Goal: Task Accomplishment & Management: Manage account settings

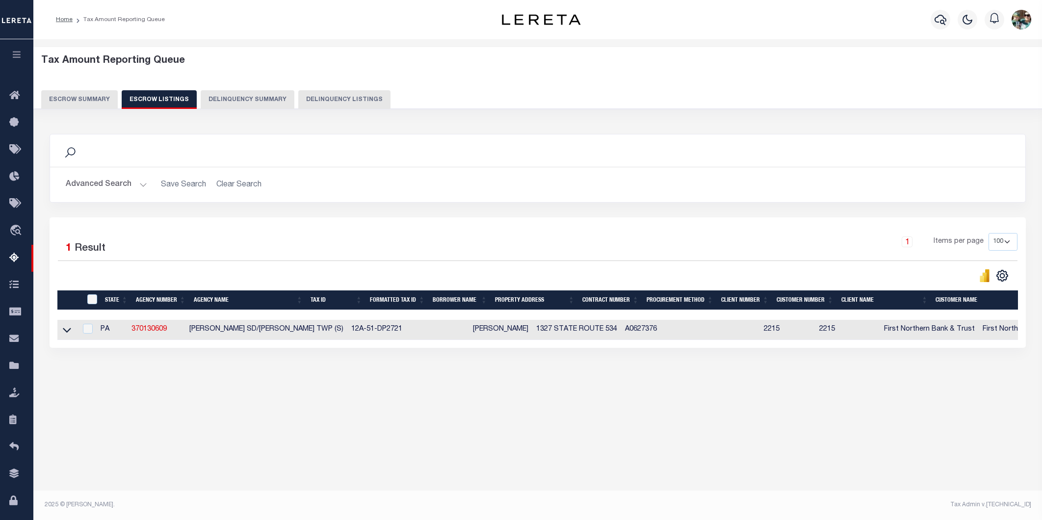
select select "100"
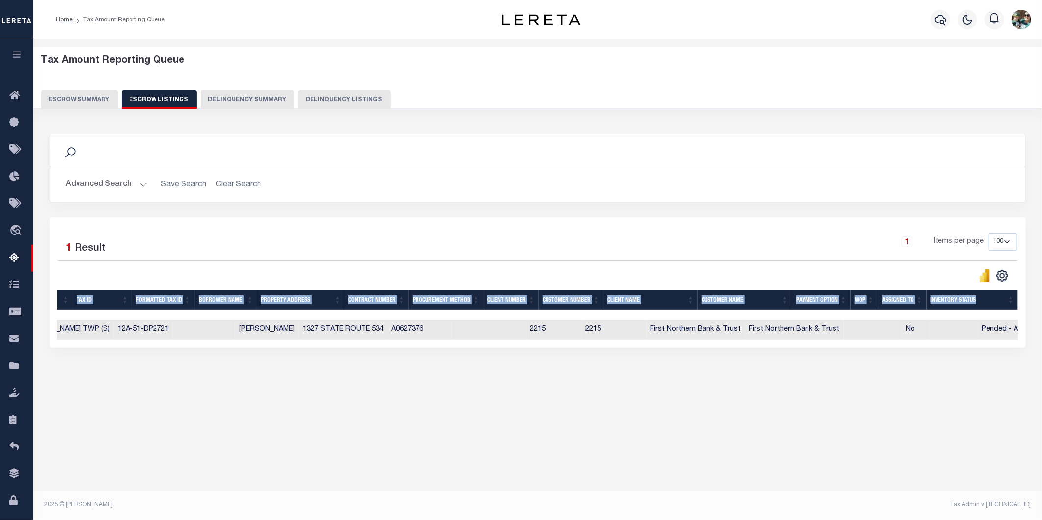
scroll to position [0, 229]
click at [70, 95] on button "Escrow Summary" at bounding box center [79, 99] width 77 height 19
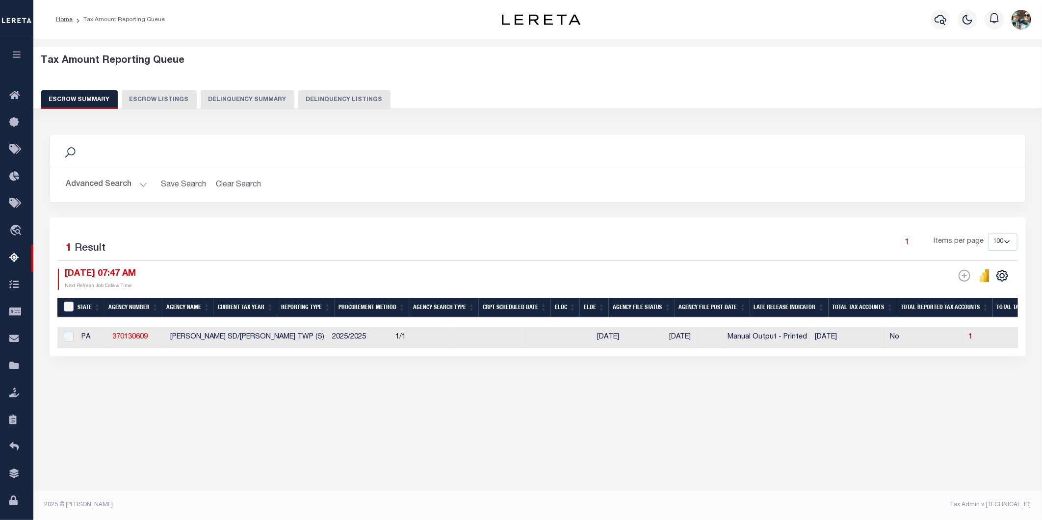
scroll to position [0, 0]
click at [125, 188] on button "Advanced Search" at bounding box center [106, 184] width 81 height 19
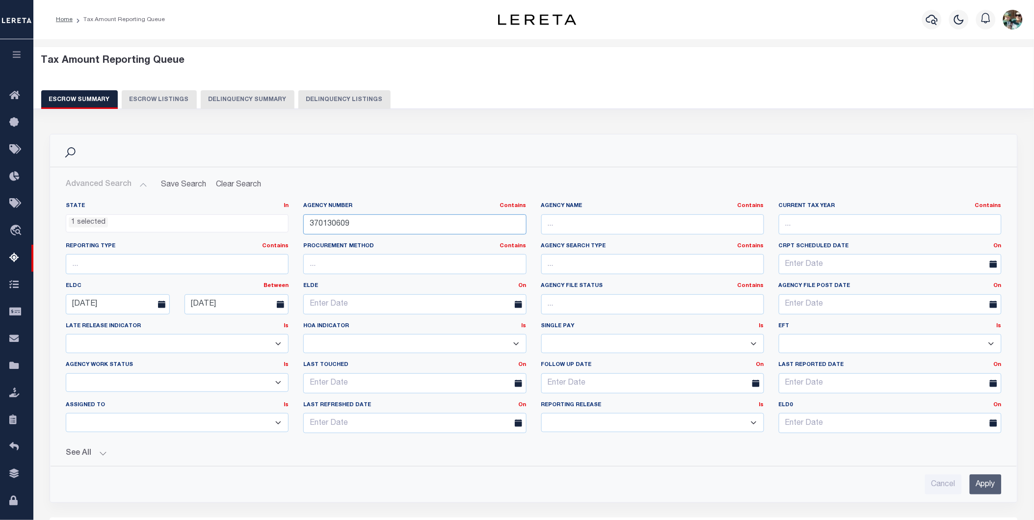
drag, startPoint x: 388, startPoint y: 229, endPoint x: 281, endPoint y: 225, distance: 106.6
click at [281, 225] on div "State In In AK AL AR AZ CA CO CT DC DE FL GA GU HI IA ID IL IN KS [GEOGRAPHIC_D…" at bounding box center [533, 321] width 951 height 239
type input "370630655"
click at [987, 484] on input "Apply" at bounding box center [986, 485] width 32 height 20
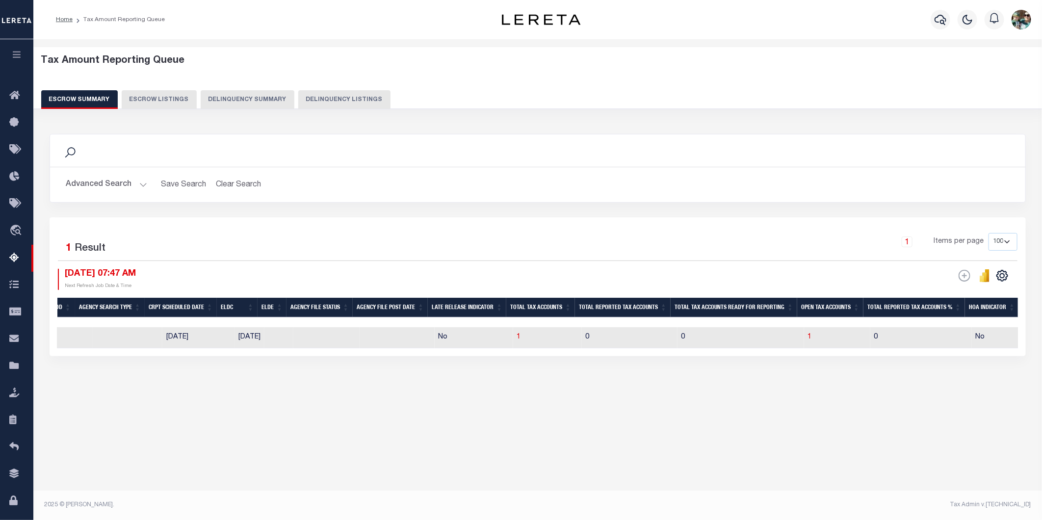
scroll to position [0, 395]
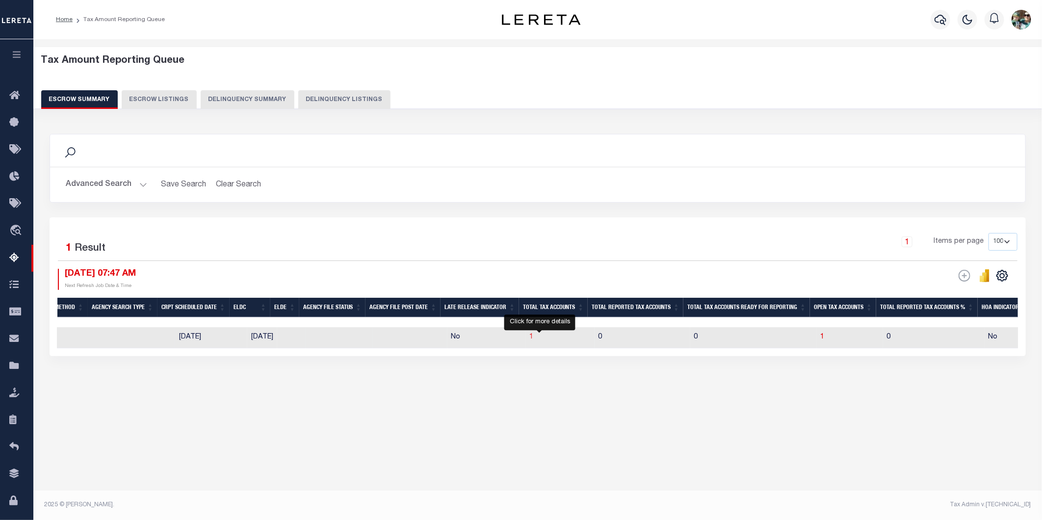
click at [534, 339] on span "1" at bounding box center [532, 337] width 4 height 7
select select "100"
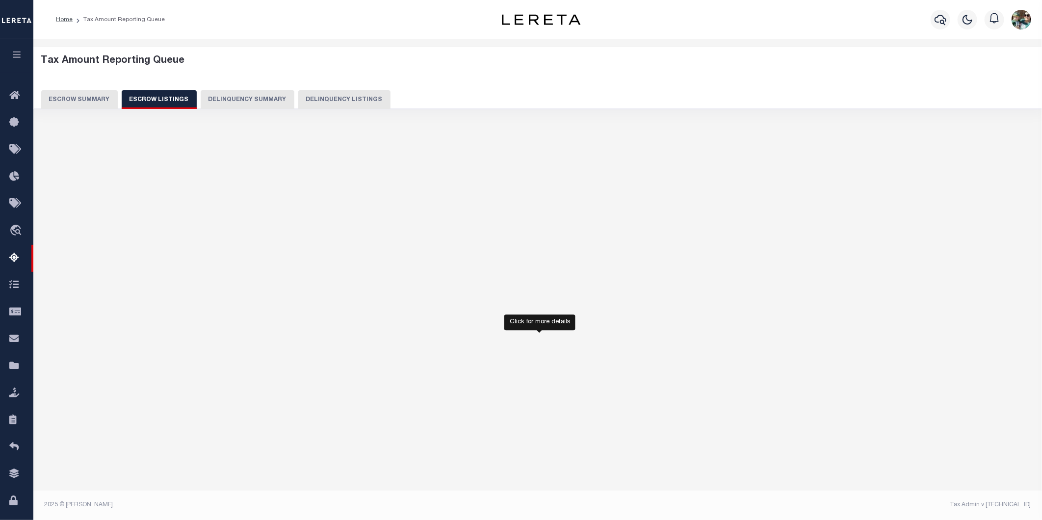
select select "100"
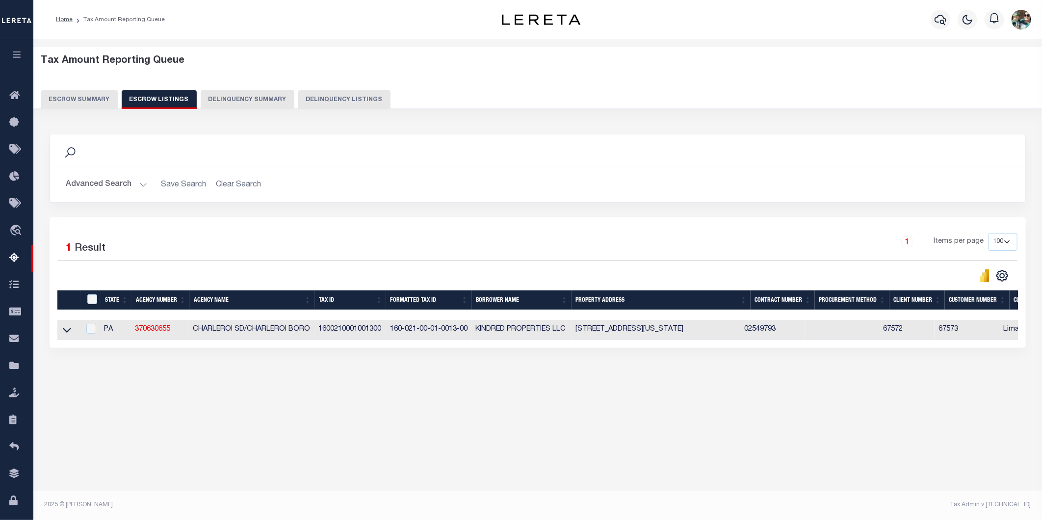
drag, startPoint x: 328, startPoint y: 349, endPoint x: 597, endPoint y: 377, distance: 270.9
click at [597, 377] on div "Search Advanced Search Save Search Clear Search In In AK AL AR AZ CA CO CT" at bounding box center [538, 250] width 990 height 253
click at [85, 98] on button "Escrow Summary" at bounding box center [79, 99] width 77 height 19
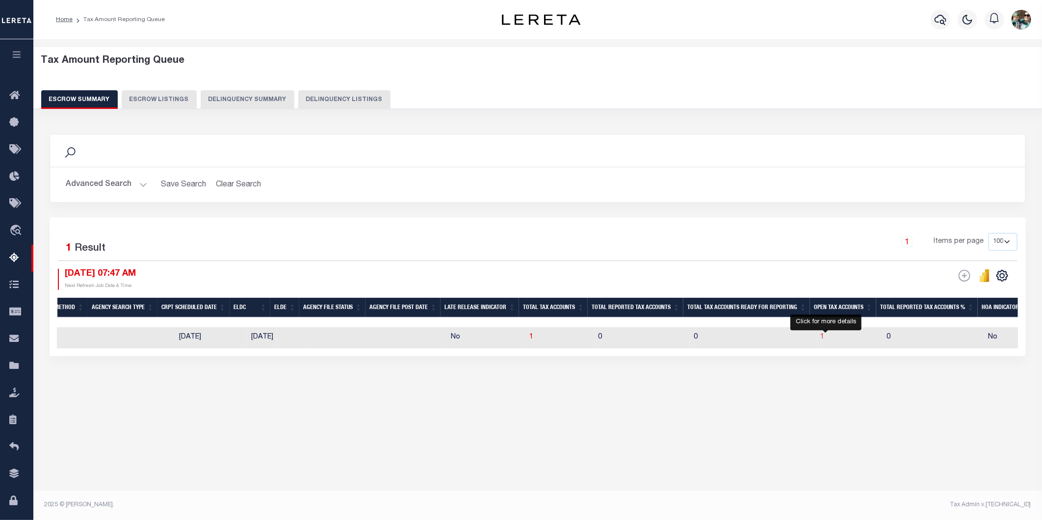
click at [825, 335] on span "1" at bounding box center [823, 337] width 4 height 7
select select "100"
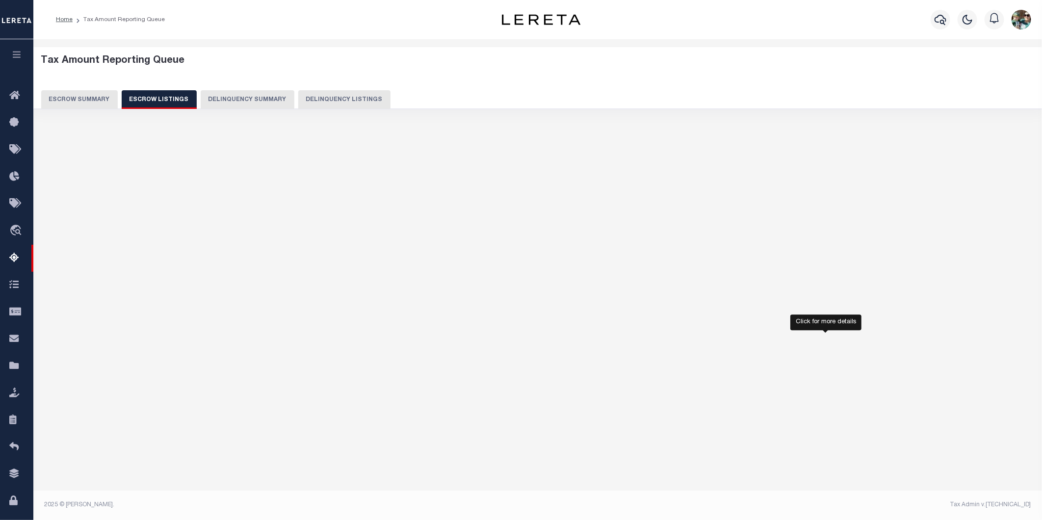
select select "100"
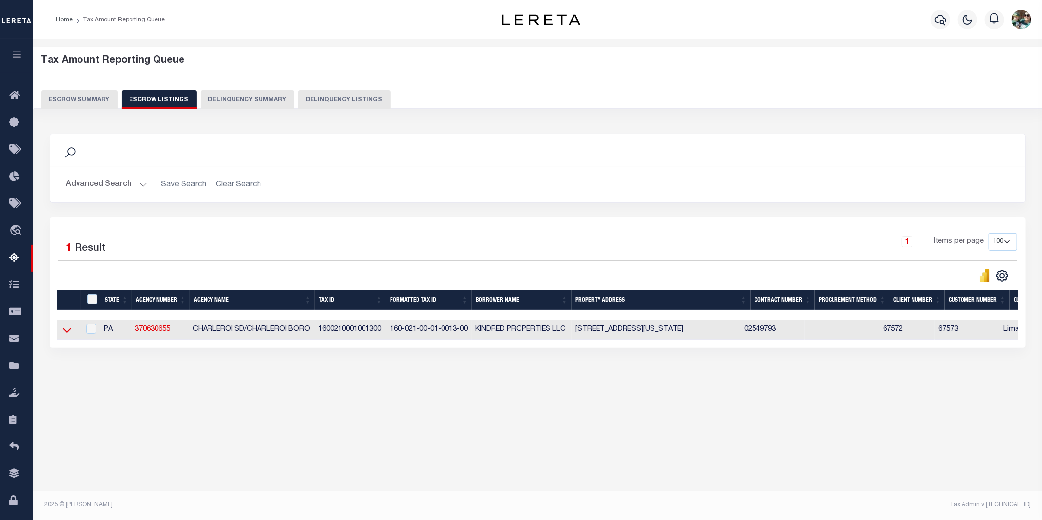
click at [69, 332] on icon at bounding box center [67, 330] width 8 height 5
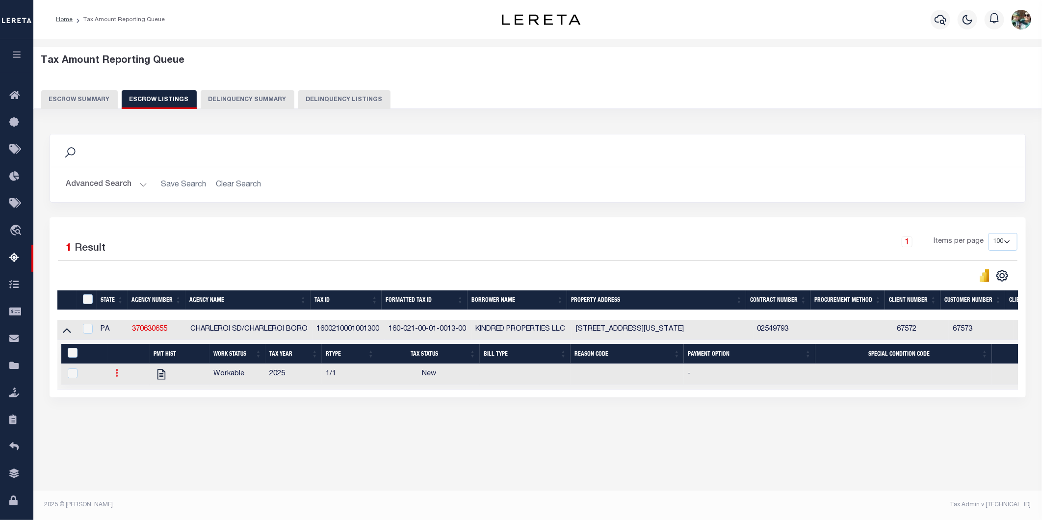
click at [112, 378] on link at bounding box center [116, 375] width 11 height 8
click at [128, 409] on img "" at bounding box center [129, 405] width 10 height 10
checkbox input "true"
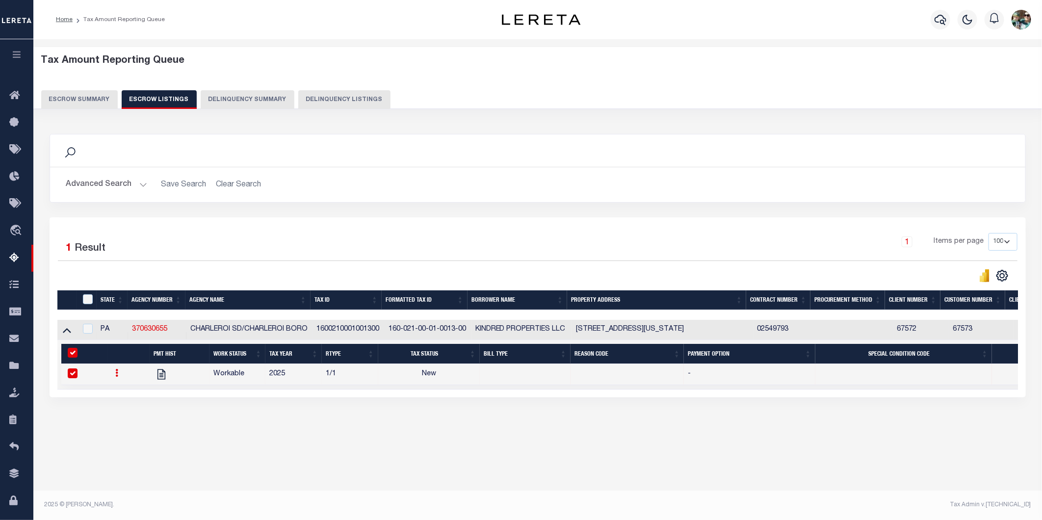
select select
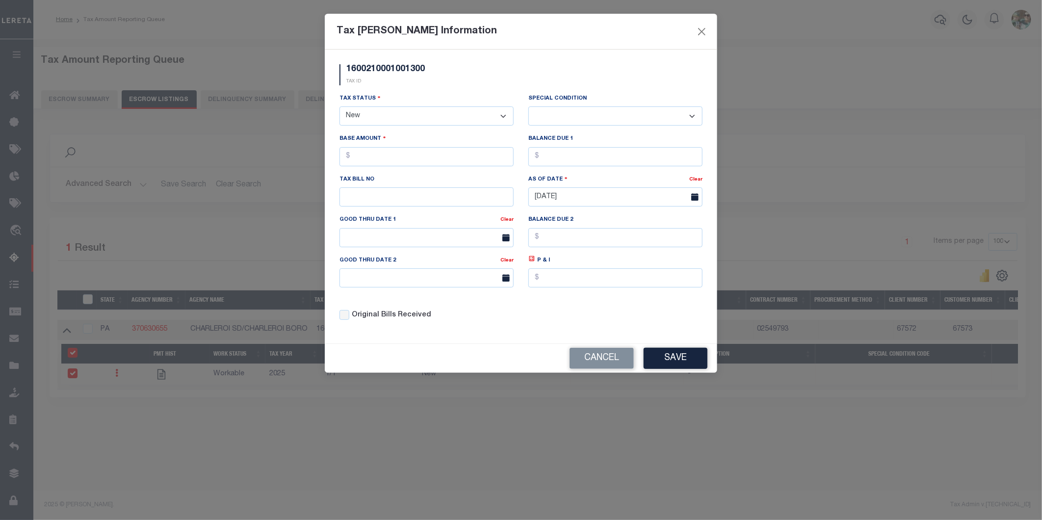
click at [406, 115] on select "- Select Status - Open Due/Unpaid Paid Incomplete No Tax Due Internal Refund Pr…" at bounding box center [427, 116] width 174 height 19
select select "DUE"
click at [340, 107] on select "- Select Status - Open Due/Unpaid Paid Incomplete No Tax Due Internal Refund Pr…" at bounding box center [427, 116] width 174 height 19
select select "0"
click at [399, 161] on input "text" at bounding box center [427, 156] width 174 height 19
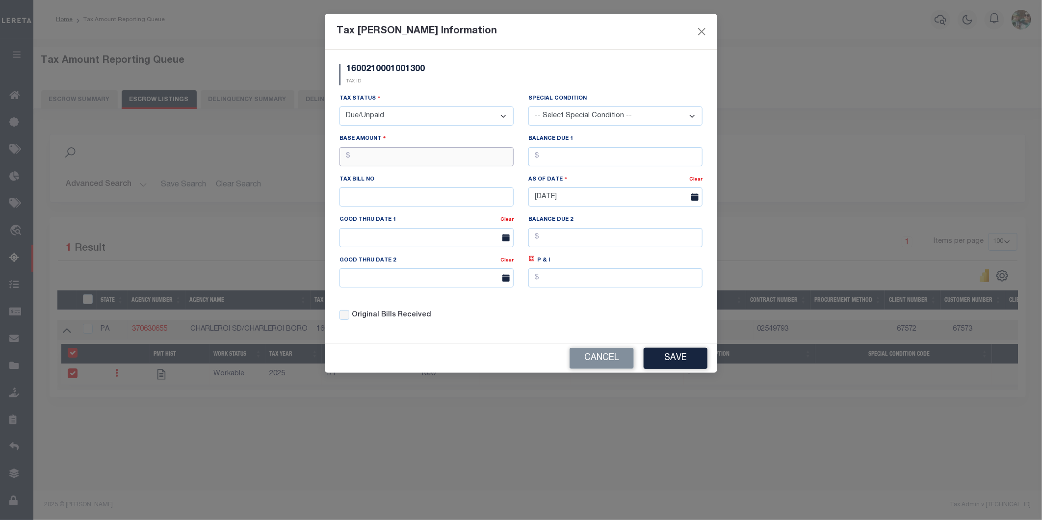
click at [396, 161] on input "text" at bounding box center [427, 156] width 174 height 19
type input "$913.67"
drag, startPoint x: 595, startPoint y: 158, endPoint x: 537, endPoint y: 160, distance: 58.0
click at [537, 160] on input "$9.00" at bounding box center [616, 156] width 174 height 19
type input "$913.67"
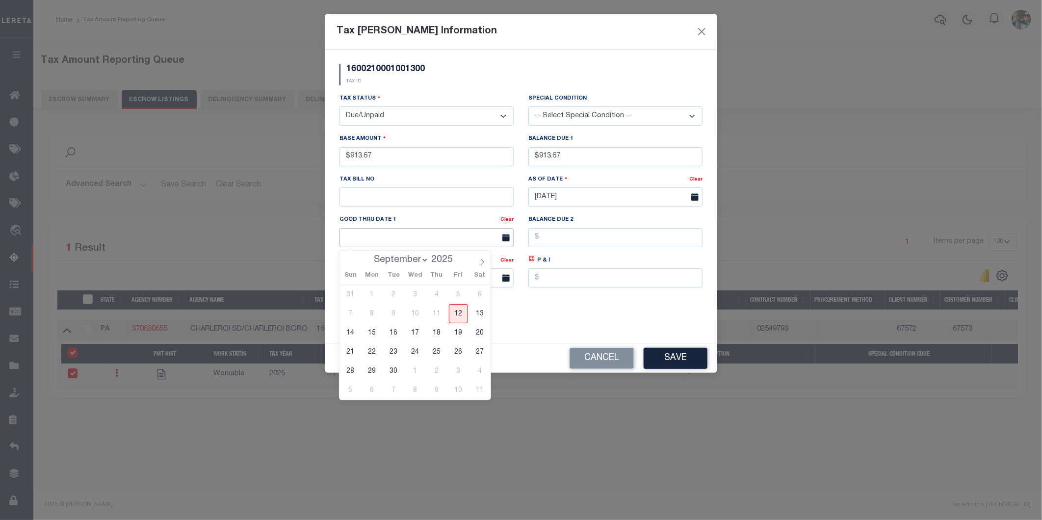
click at [401, 237] on input "text" at bounding box center [427, 237] width 174 height 19
click at [394, 369] on span "30" at bounding box center [393, 371] width 19 height 19
type input "[DATE]"
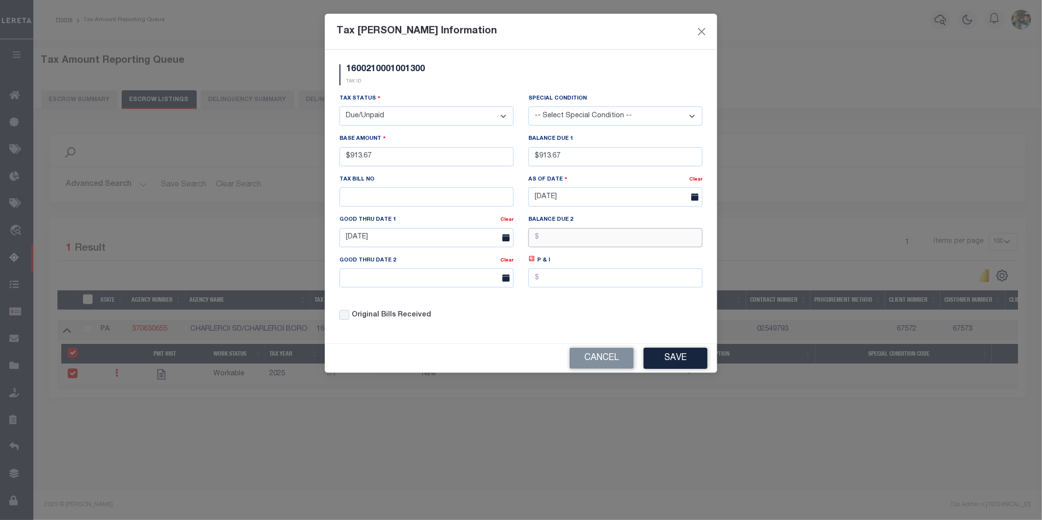
click at [543, 240] on input "text" at bounding box center [616, 237] width 174 height 19
type input "$932.32"
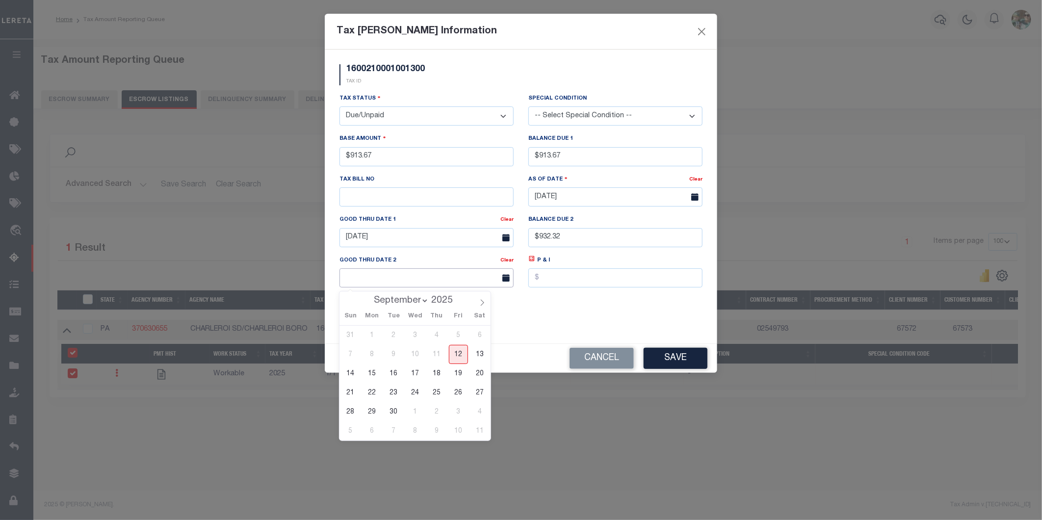
click at [448, 279] on input "text" at bounding box center [427, 277] width 174 height 19
click at [479, 305] on icon at bounding box center [482, 302] width 7 height 7
select select "10"
click at [464, 411] on span "28" at bounding box center [458, 411] width 19 height 19
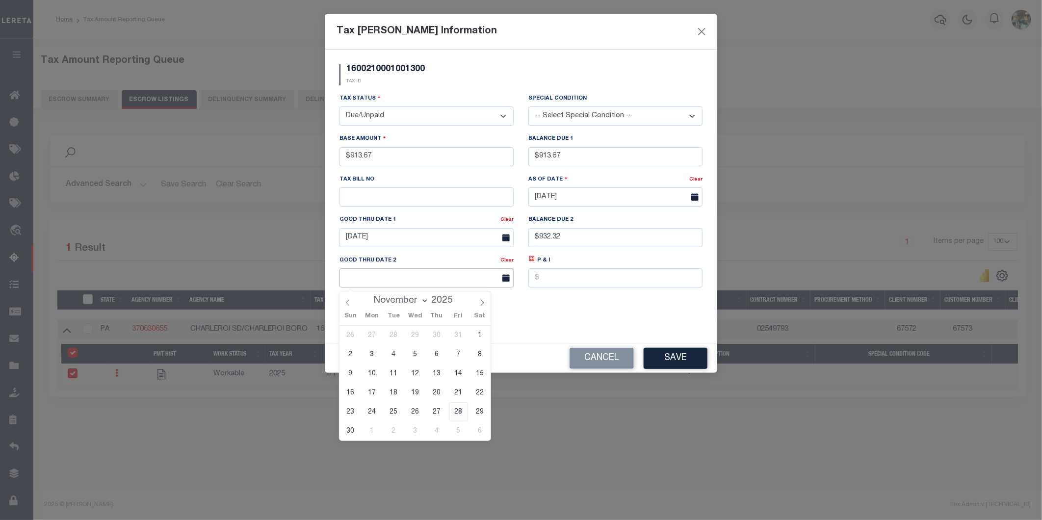
type input "[DATE]"
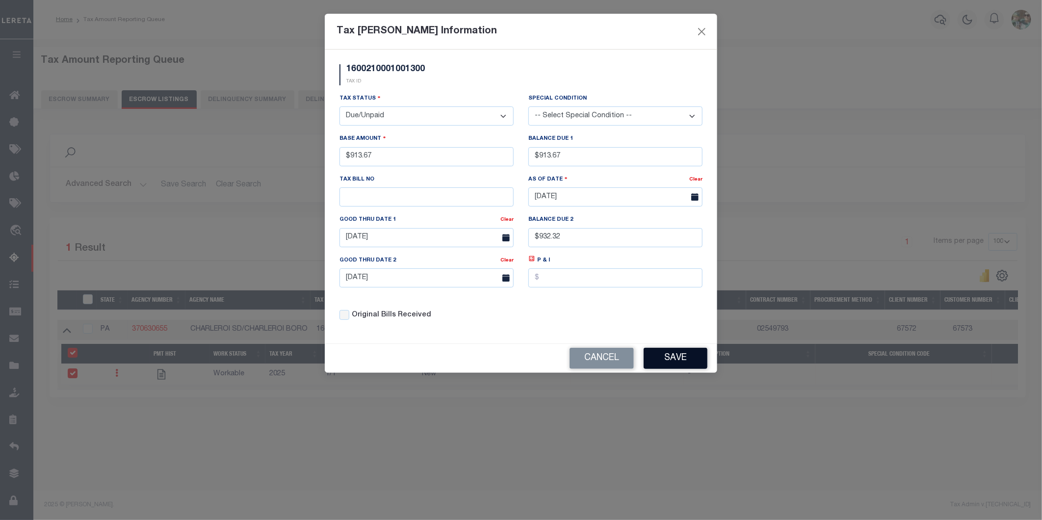
click at [670, 362] on button "Save" at bounding box center [676, 358] width 64 height 21
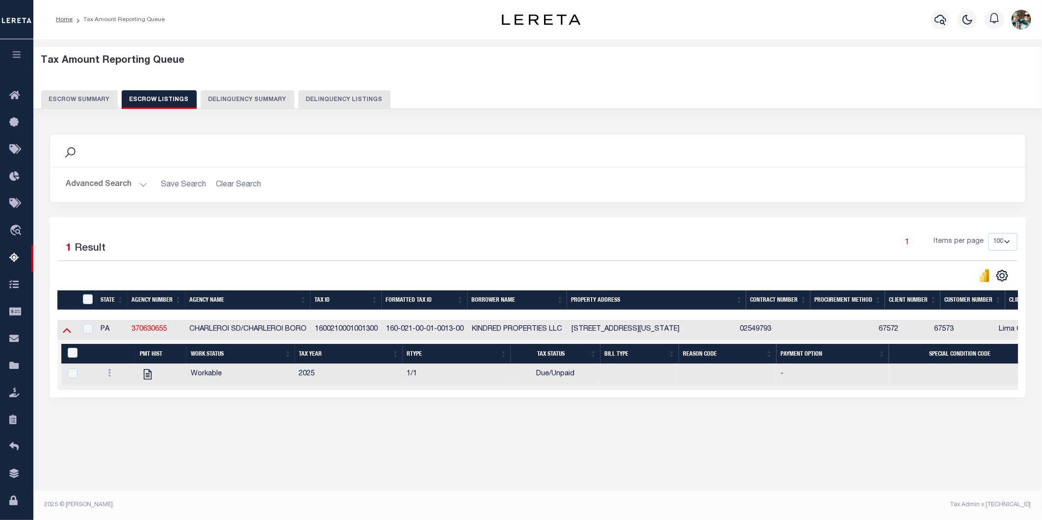
click at [71, 333] on icon at bounding box center [67, 330] width 8 height 10
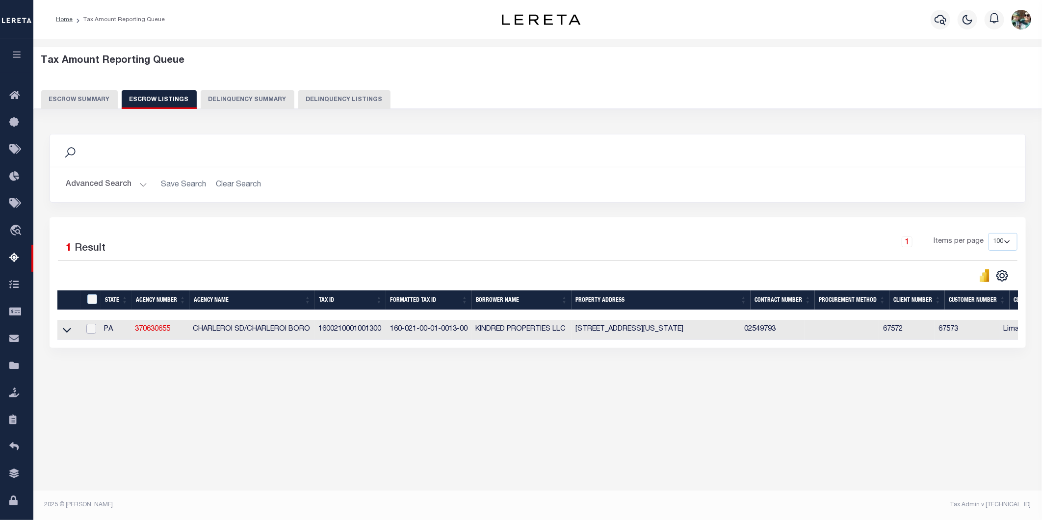
click at [92, 332] on input "checkbox" at bounding box center [91, 329] width 10 height 10
checkbox input "true"
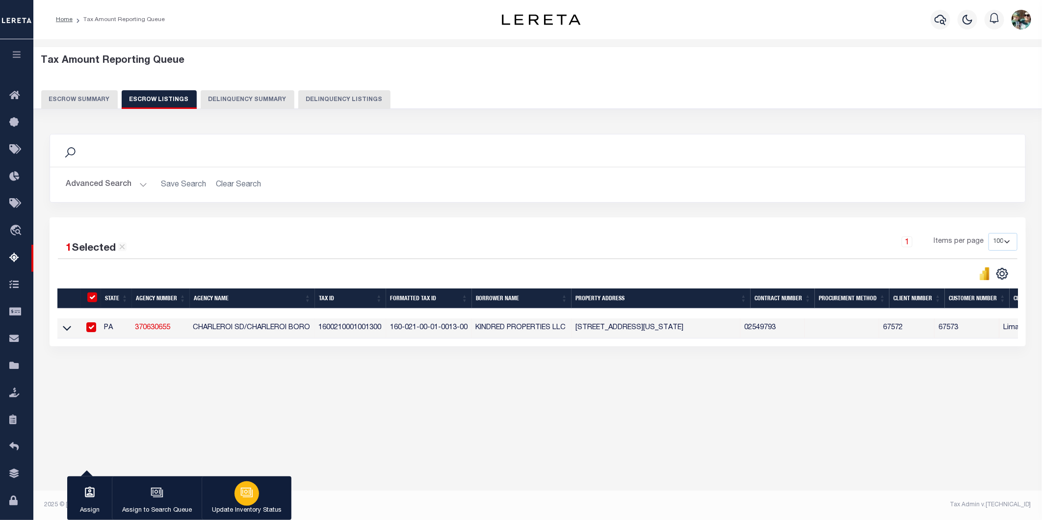
click at [228, 503] on button "Update Inventory Status" at bounding box center [247, 499] width 90 height 44
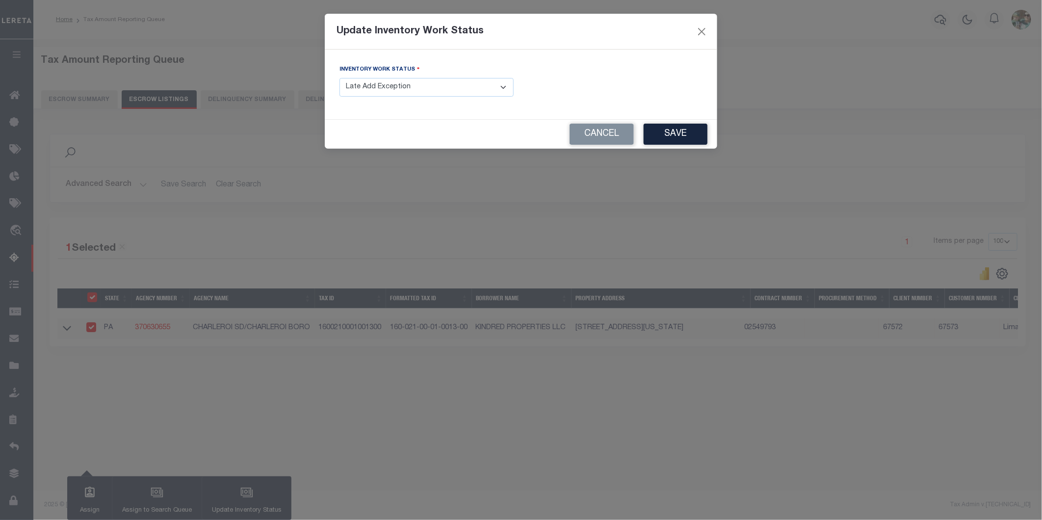
click at [434, 90] on select "- Select Inventory Status - Manual - Exception Pended - Awaiting Search Late Ad…" at bounding box center [427, 87] width 174 height 19
select select "4"
click at [340, 79] on select "- Select Inventory Status - Manual - Exception Pended - Awaiting Search Late Ad…" at bounding box center [427, 87] width 174 height 19
click at [695, 138] on button "Save" at bounding box center [676, 134] width 64 height 21
